Goal: Task Accomplishment & Management: Use online tool/utility

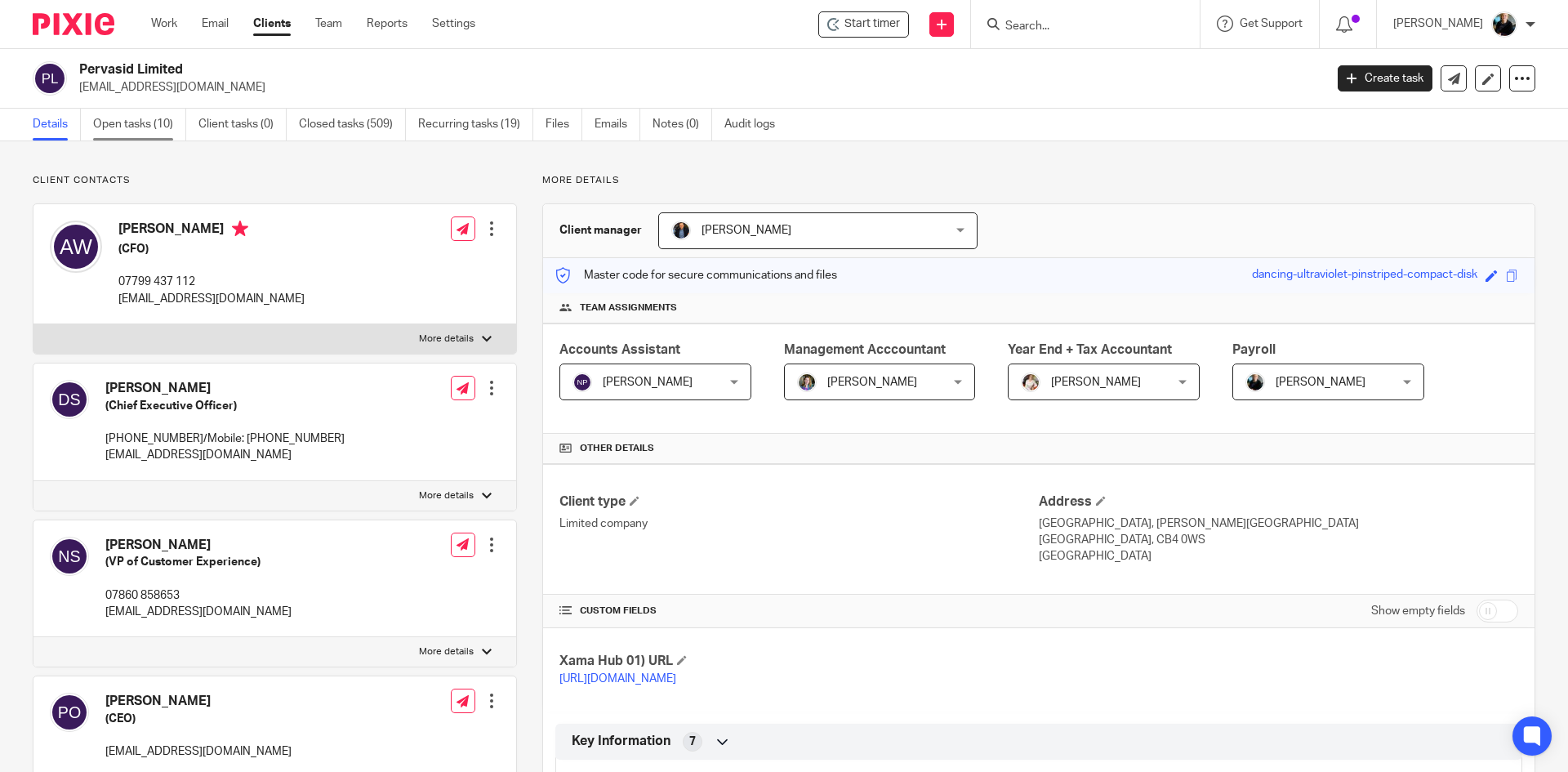
click at [144, 130] on link "Open tasks (10)" at bounding box center [139, 124] width 93 height 32
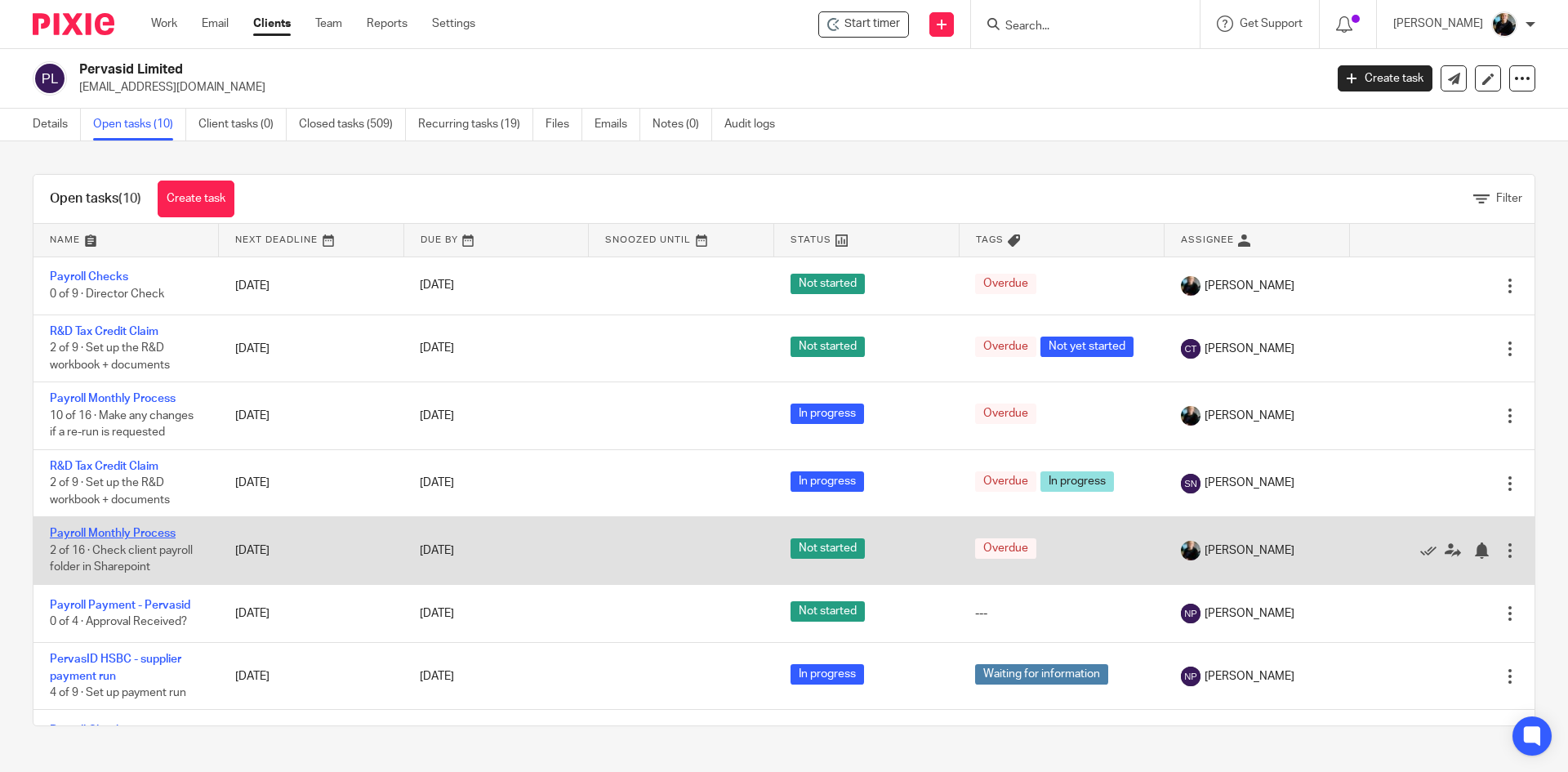
click at [131, 530] on link "Payroll Monthly Process" at bounding box center [112, 533] width 126 height 12
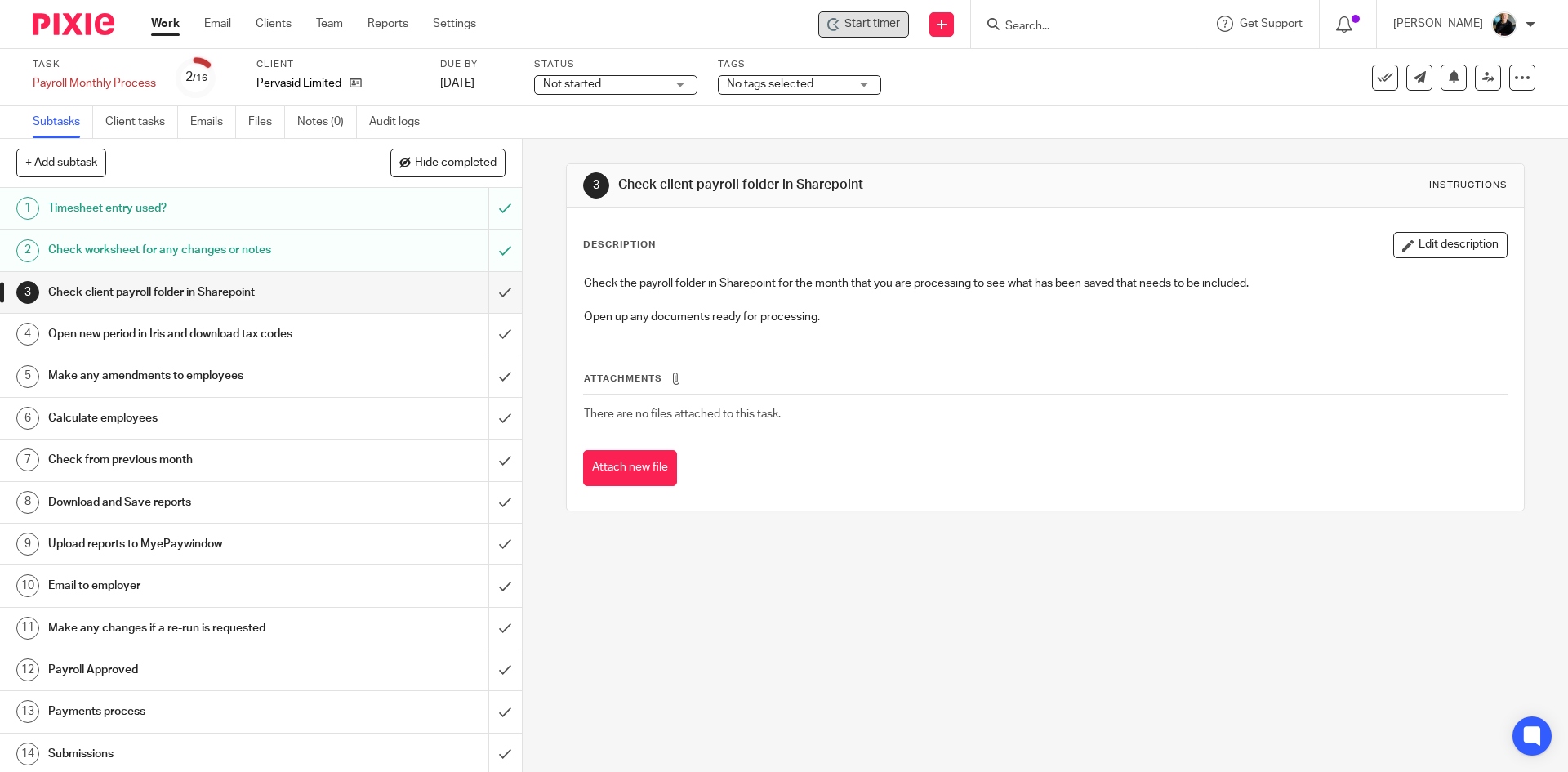
drag, startPoint x: 977, startPoint y: 86, endPoint x: 872, endPoint y: 34, distance: 117.2
click at [976, 84] on div "Task Payroll Monthly Process Save Payroll Monthly Process 2 /16 Client Pervasid…" at bounding box center [659, 77] width 1252 height 40
click at [868, 29] on span "Start timer" at bounding box center [872, 24] width 55 height 17
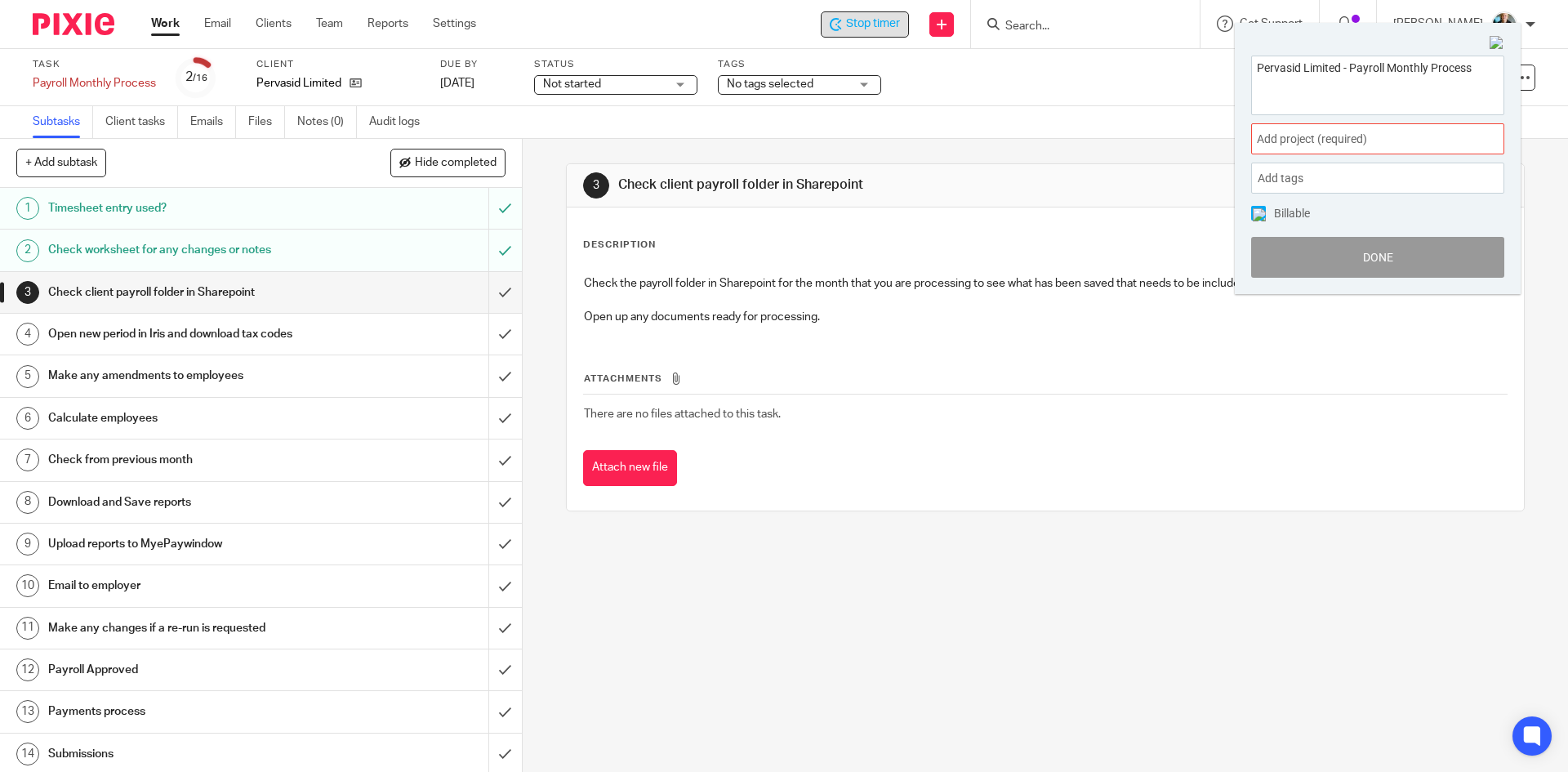
click at [1307, 137] on span "Add project (required) :" at bounding box center [1359, 139] width 206 height 17
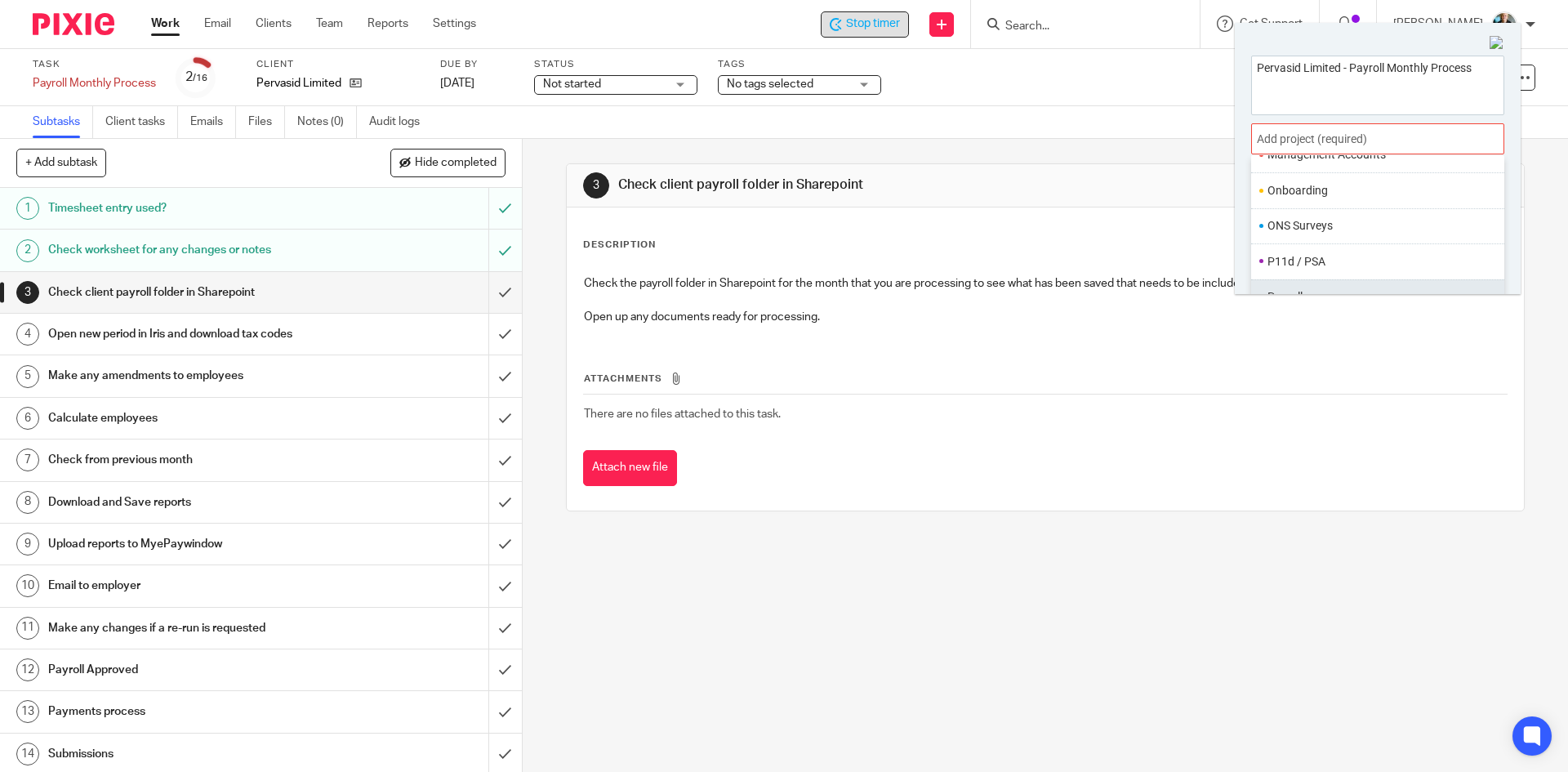
scroll to position [572, 0]
click at [1290, 247] on ul "Payroll" at bounding box center [1377, 255] width 253 height 35
click at [1311, 252] on li "Payroll" at bounding box center [1374, 255] width 213 height 17
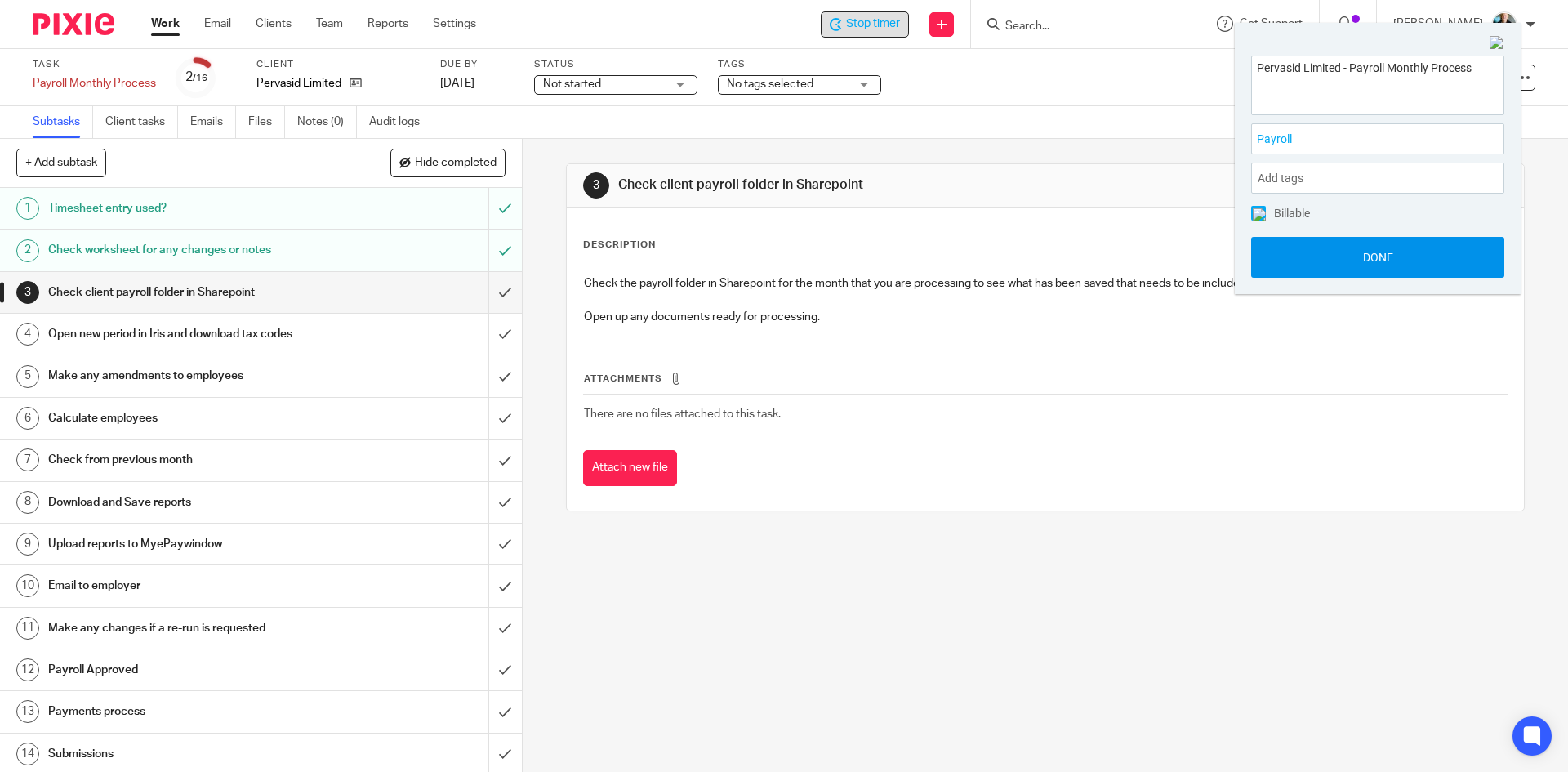
click at [1373, 259] on button "Done" at bounding box center [1377, 257] width 253 height 41
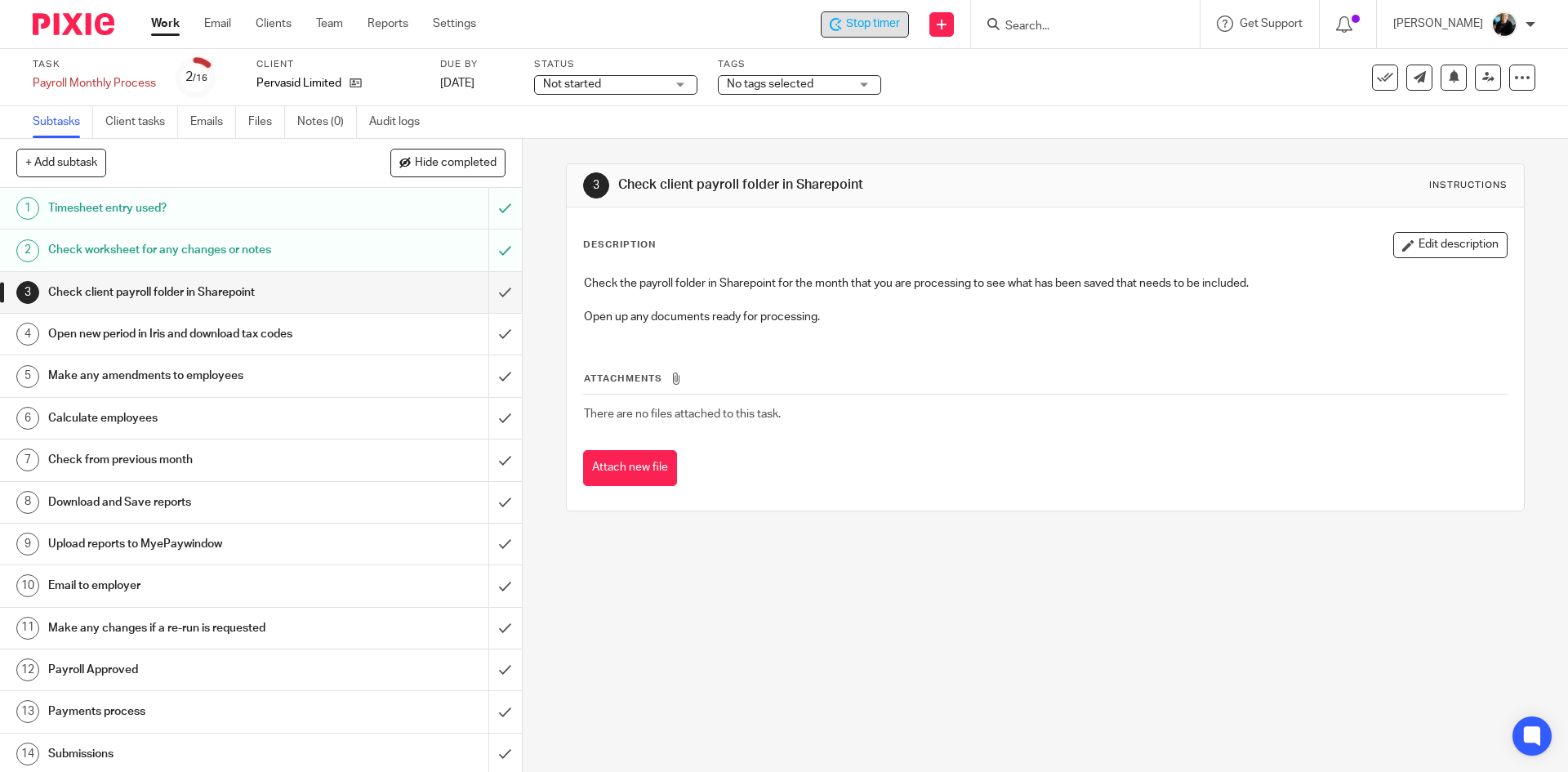
click at [876, 28] on span "Stop timer" at bounding box center [873, 24] width 54 height 17
click at [1472, 25] on p "[PERSON_NAME]" at bounding box center [1437, 23] width 90 height 16
click at [1456, 116] on span "Logout" at bounding box center [1460, 113] width 37 height 12
